Goal: Transaction & Acquisition: Purchase product/service

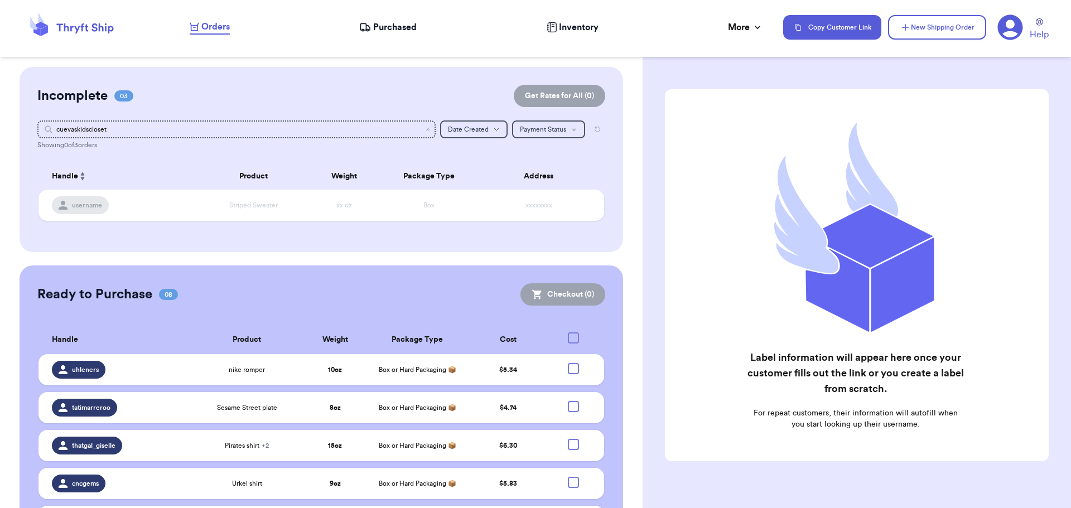
click at [568, 335] on div at bounding box center [573, 337] width 11 height 11
click at [573, 332] on input "checkbox" at bounding box center [573, 332] width 1 height 1
checkbox input "true"
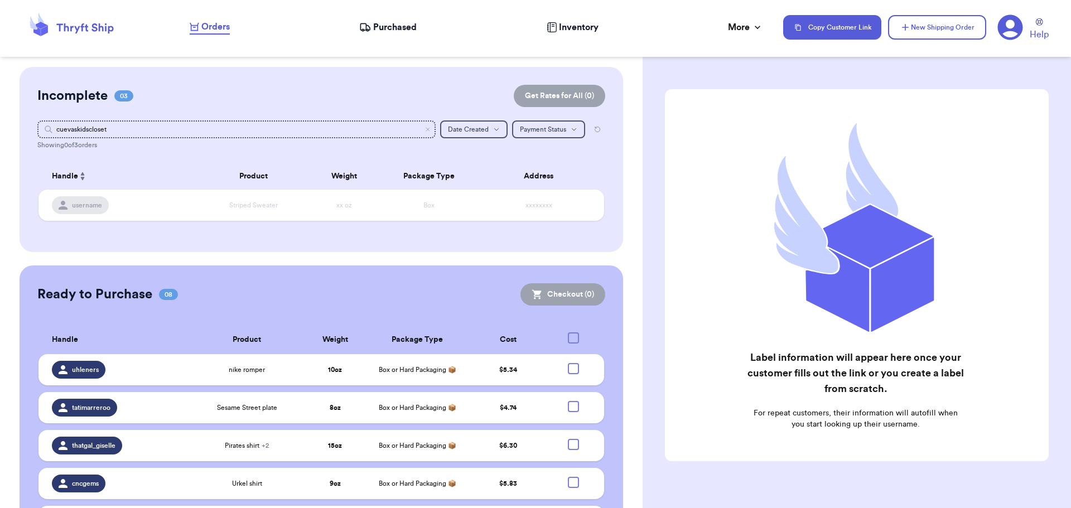
checkbox input "true"
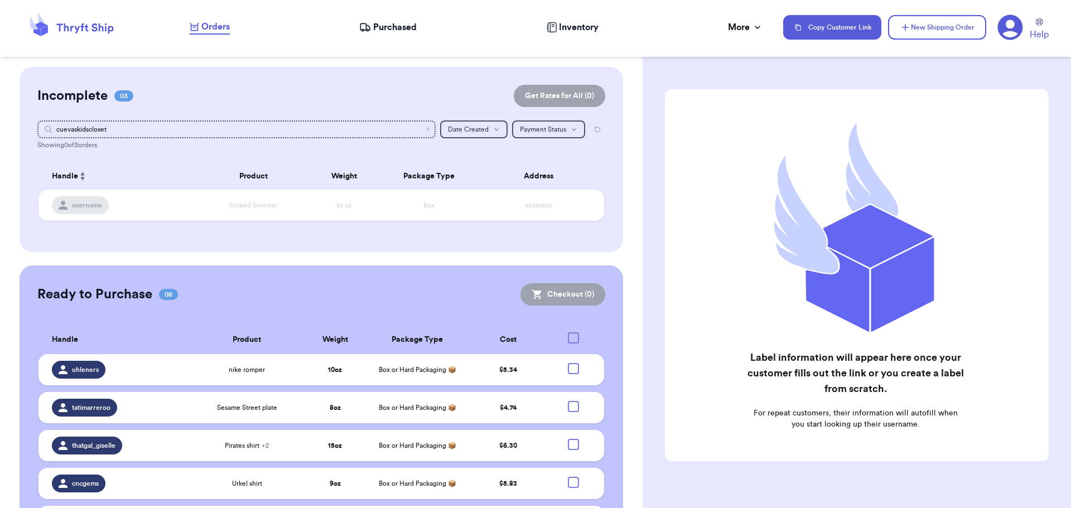
checkbox input "true"
click at [562, 286] on button "Checkout ( 8 )" at bounding box center [563, 294] width 84 height 22
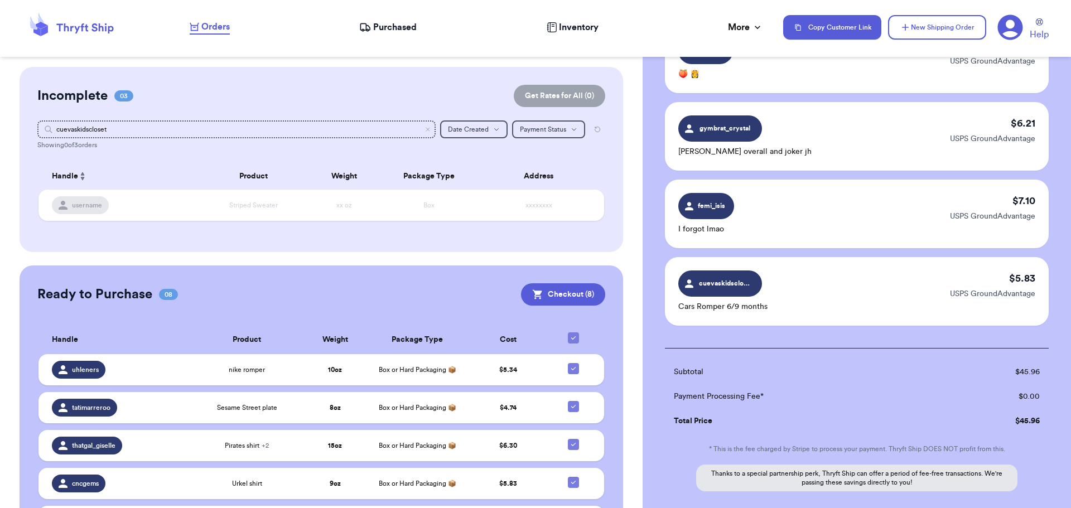
scroll to position [526, 0]
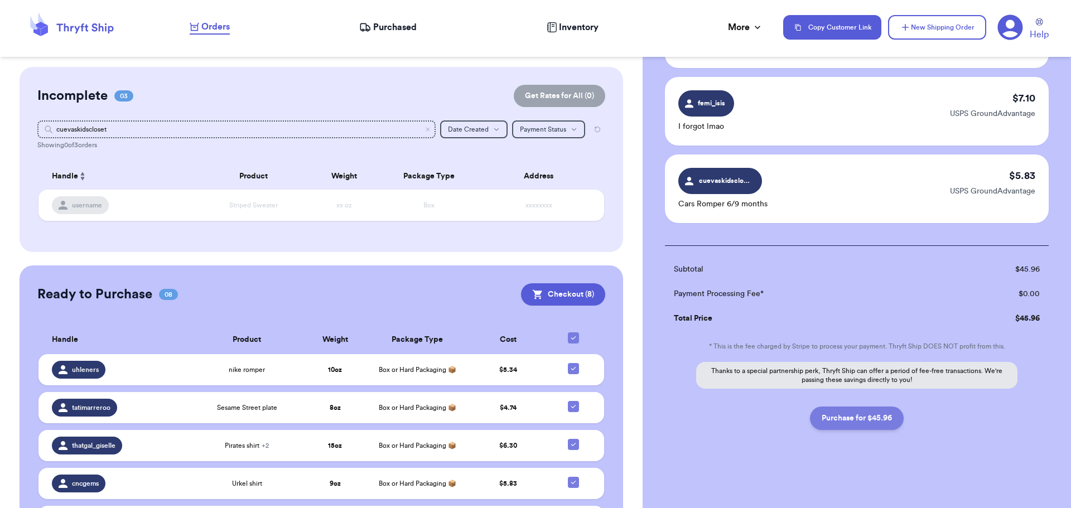
click at [860, 415] on button "Purchase for $45.96" at bounding box center [857, 418] width 94 height 23
checkbox input "false"
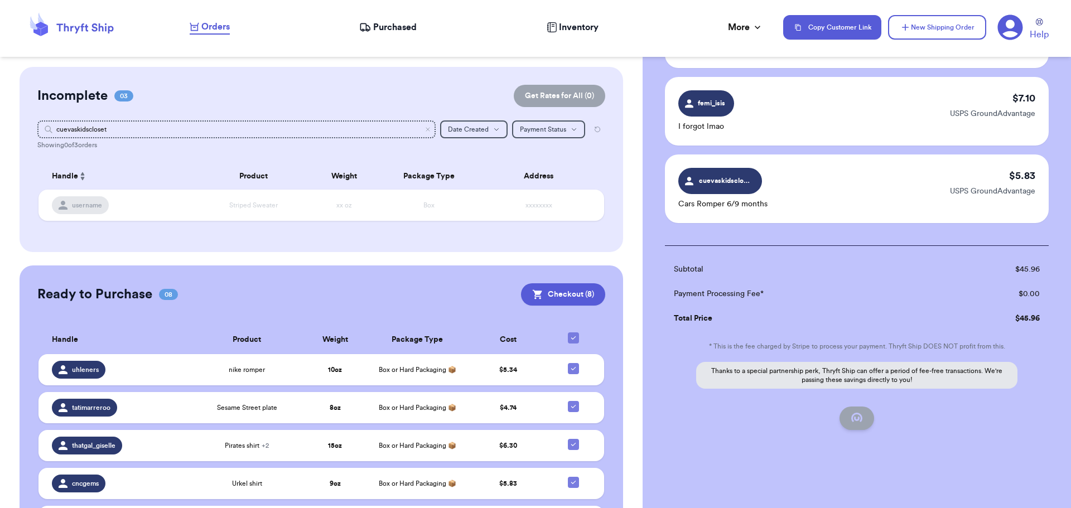
checkbox input "false"
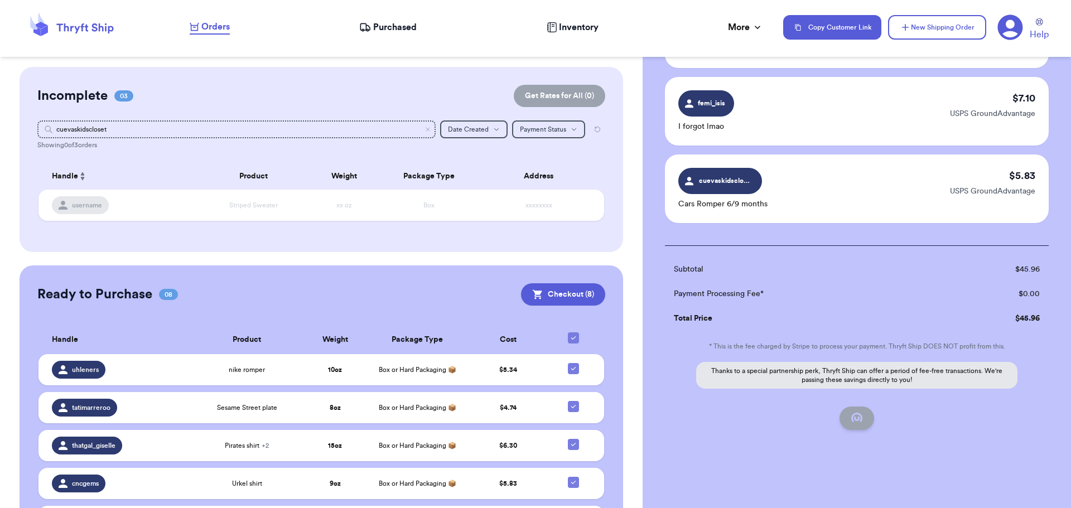
scroll to position [115, 0]
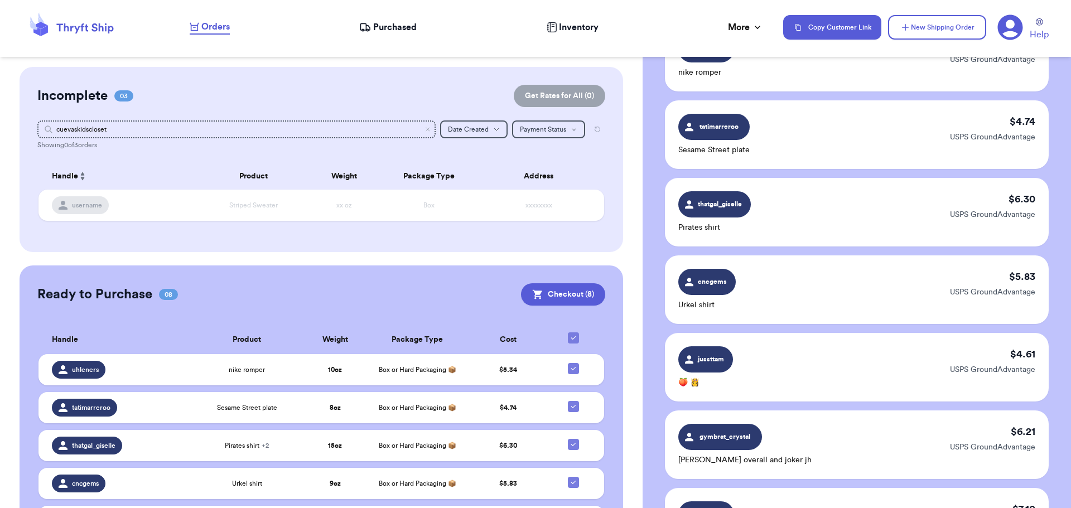
checkbox input "true"
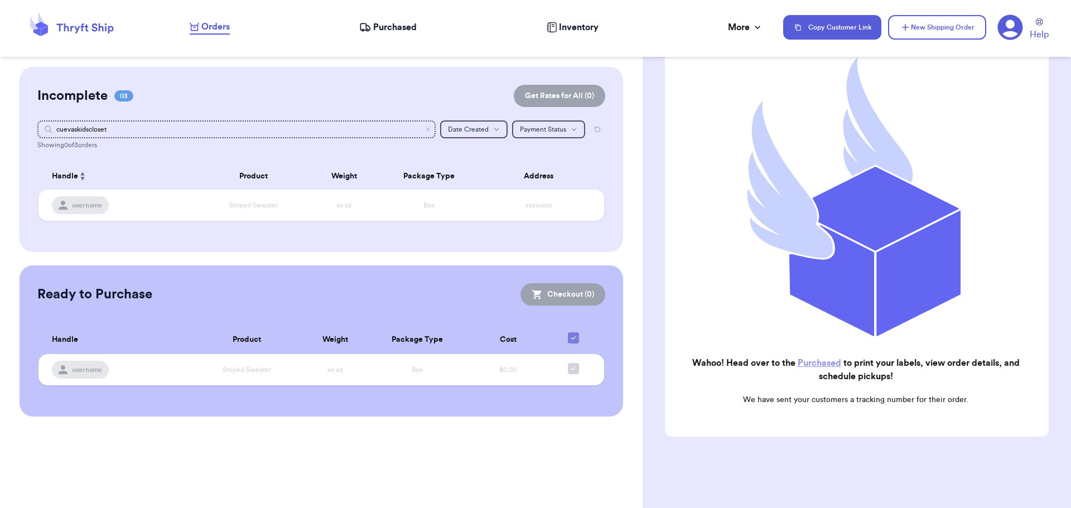
click at [388, 21] on span "Purchased" at bounding box center [394, 27] width 43 height 13
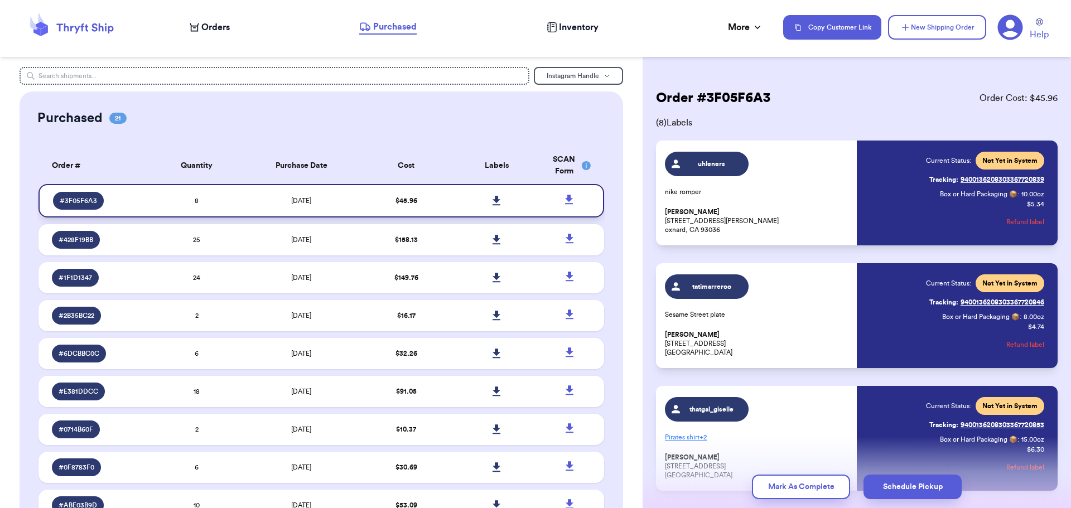
click at [492, 197] on icon at bounding box center [496, 200] width 8 height 9
